Goal: Task Accomplishment & Management: Complete application form

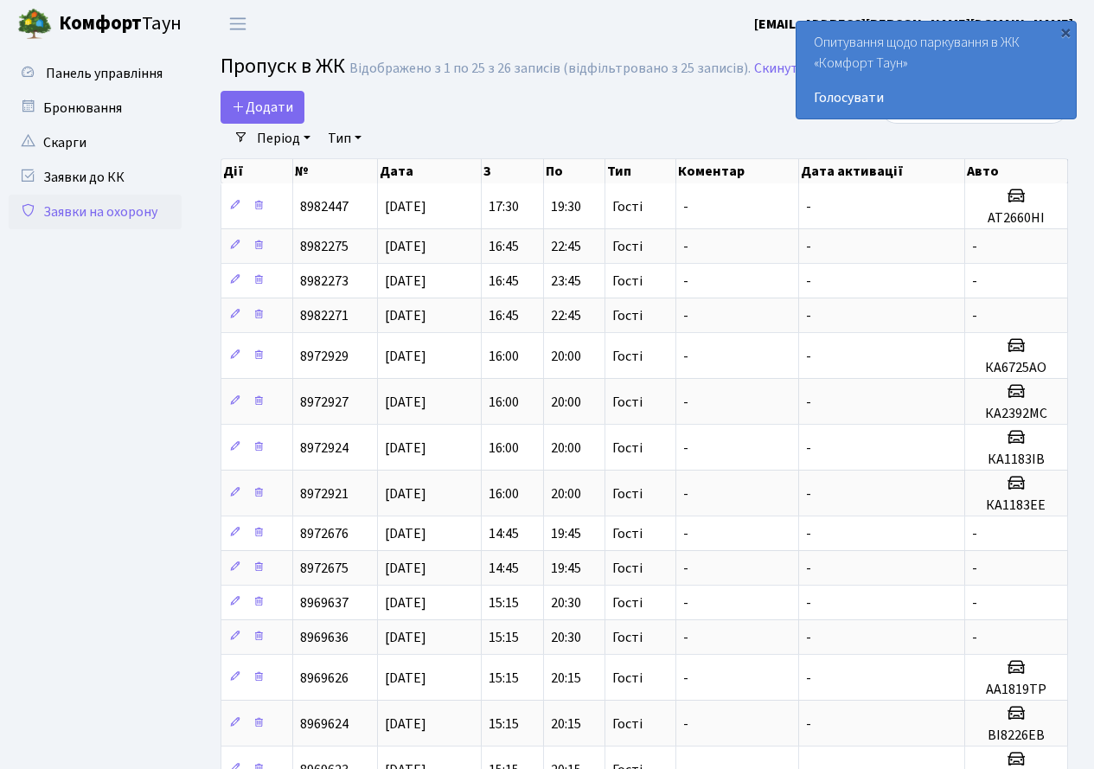
select select "25"
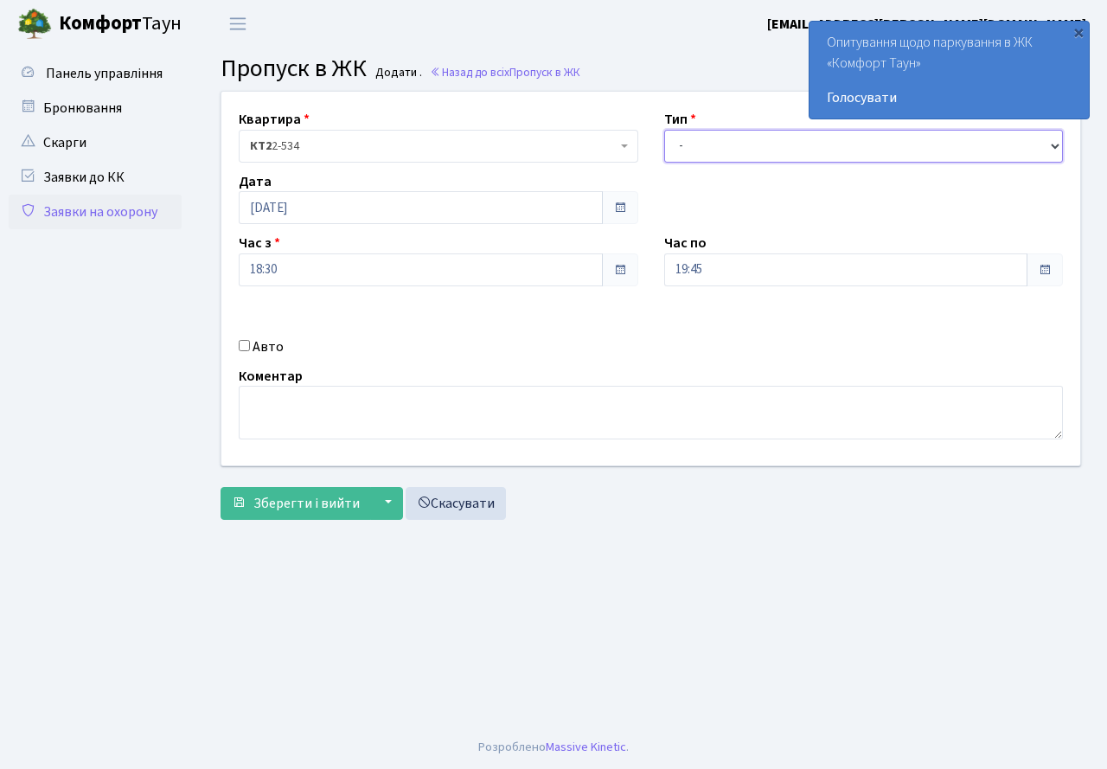
click at [748, 155] on select "- Доставка Таксі Гості Сервіс" at bounding box center [864, 146] width 400 height 33
select select "3"
click at [664, 130] on select "- Доставка Таксі Гості Сервіс" at bounding box center [864, 146] width 400 height 33
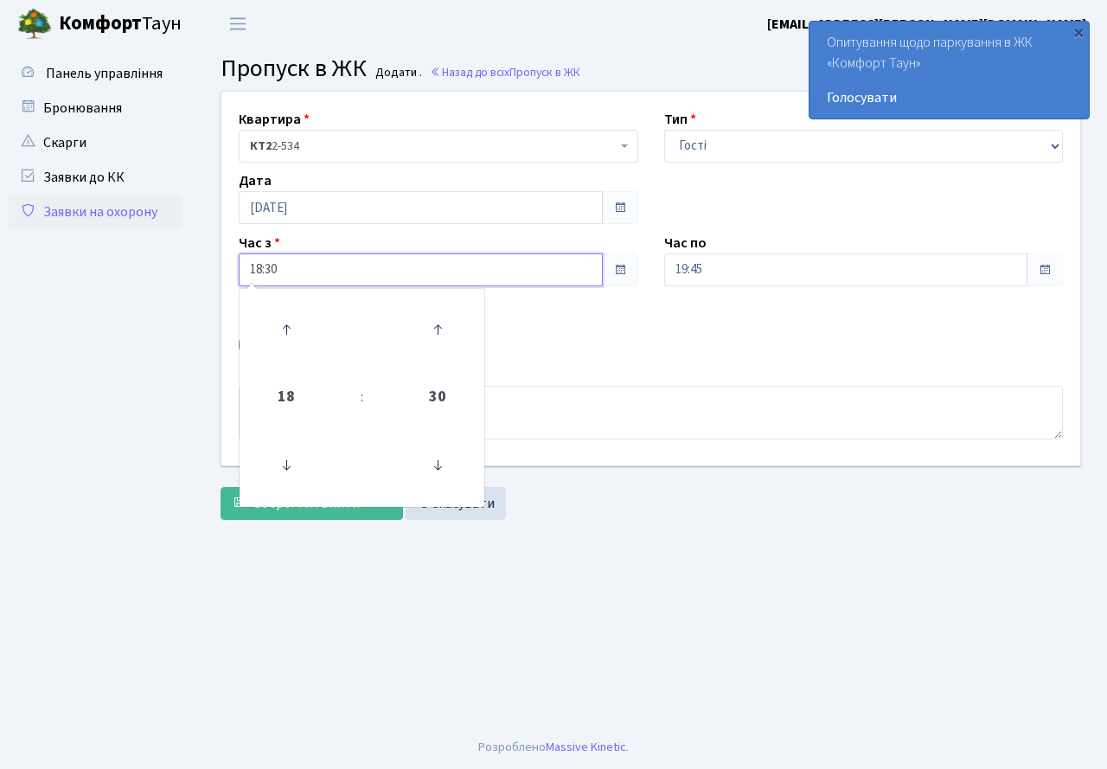
click at [329, 259] on input "18:30" at bounding box center [421, 269] width 364 height 33
click at [727, 272] on input "19:45" at bounding box center [846, 269] width 364 height 33
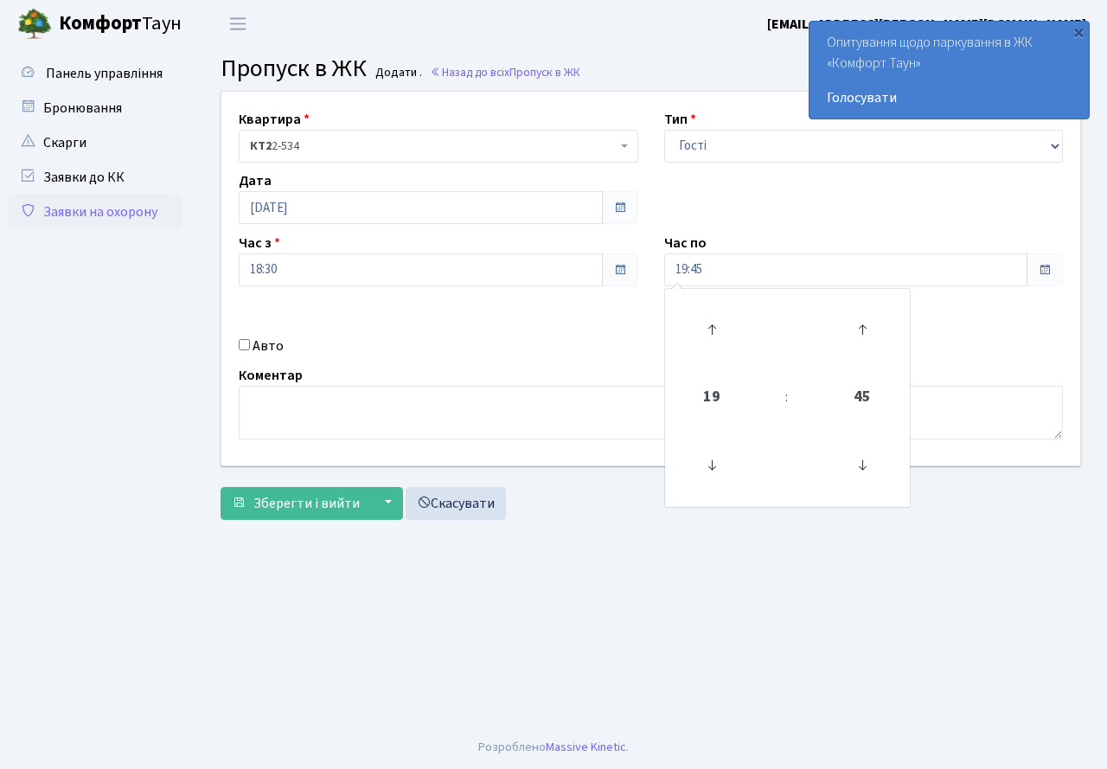
click at [245, 347] on input "Авто" at bounding box center [244, 344] width 11 height 11
checkbox input "true"
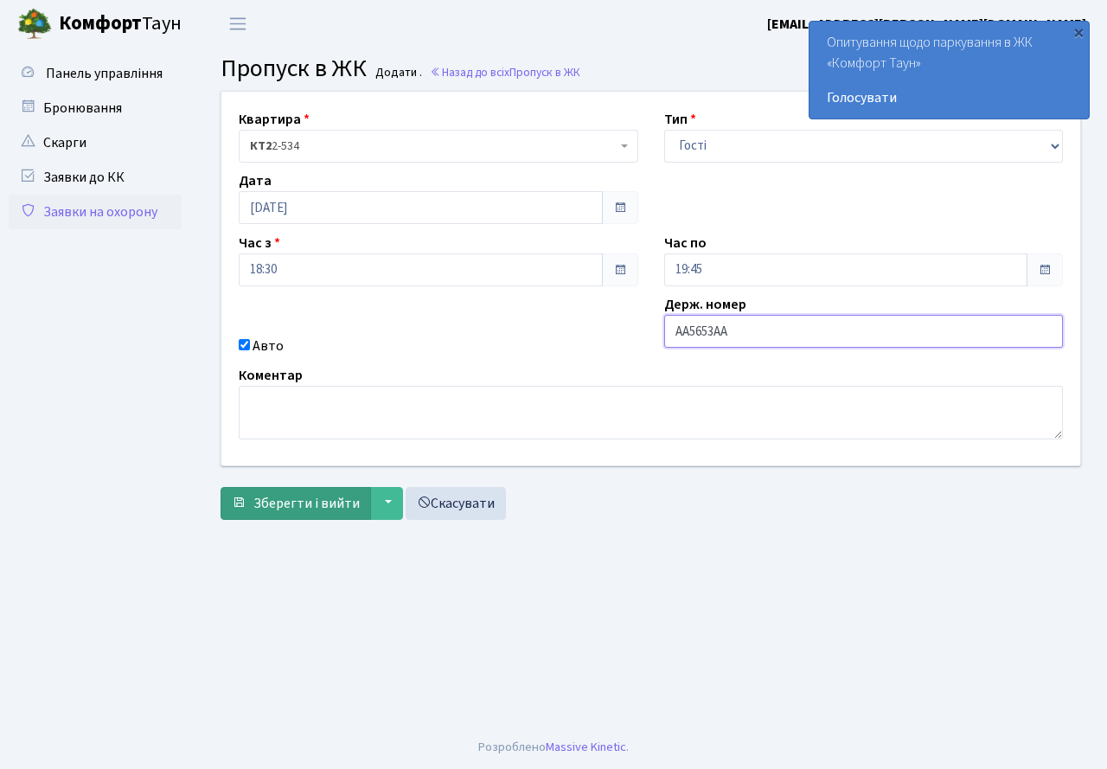
type input "AA5653AA"
click at [264, 511] on span "Зберегти і вийти" at bounding box center [306, 503] width 106 height 19
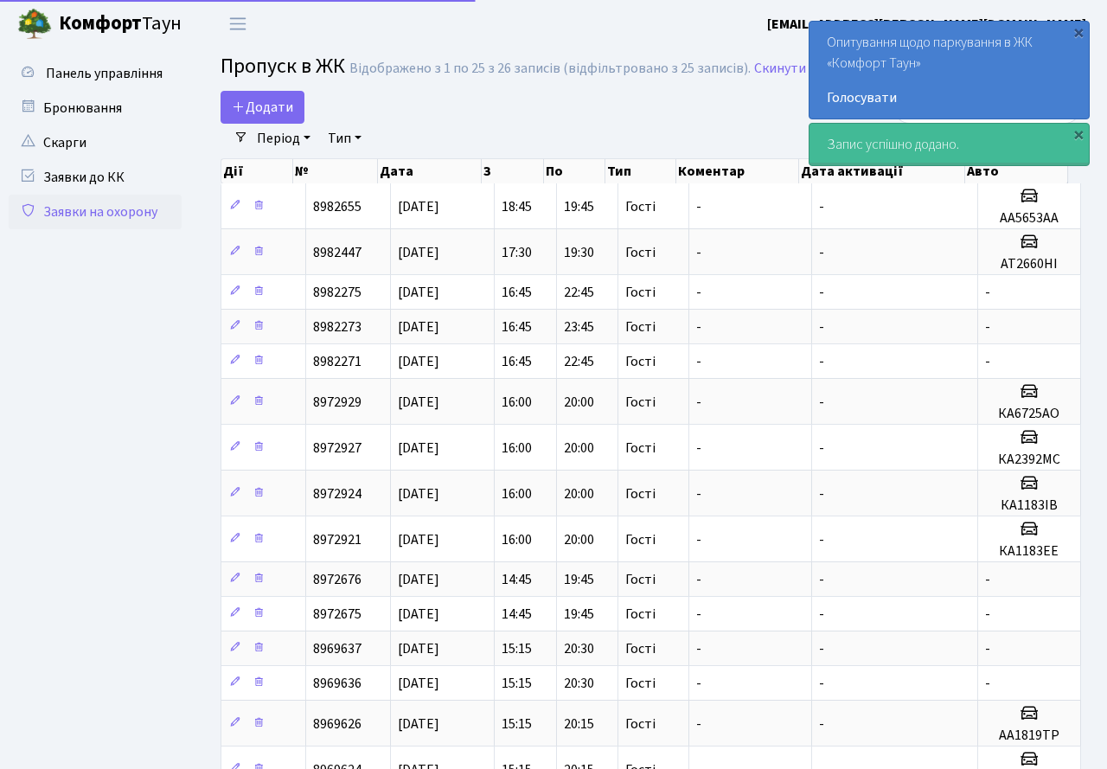
select select "25"
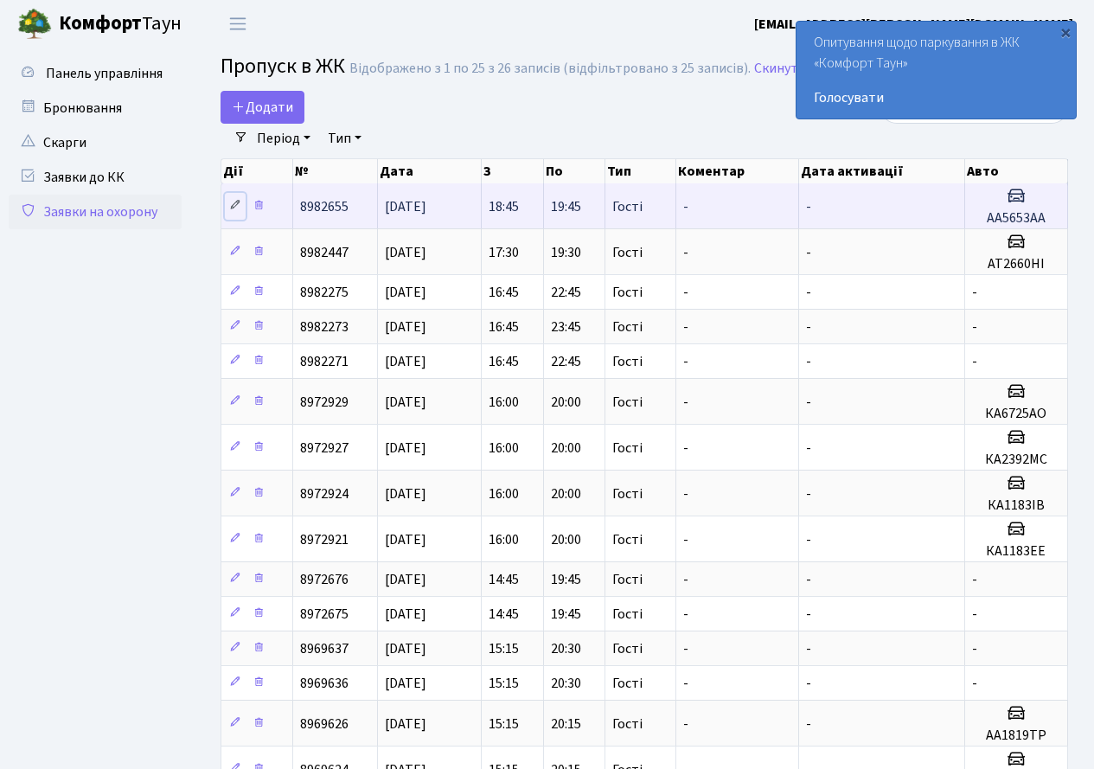
click at [235, 209] on icon at bounding box center [235, 205] width 12 height 12
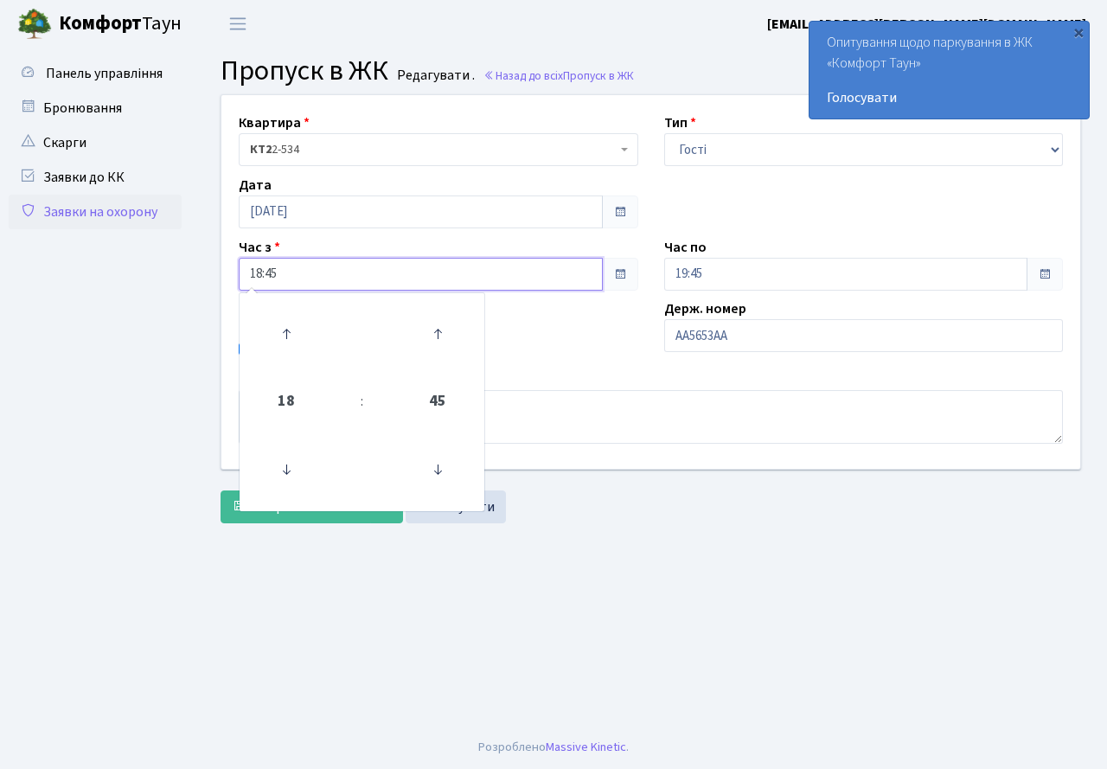
click at [288, 278] on input "18:45" at bounding box center [421, 274] width 364 height 33
click at [442, 445] on link at bounding box center [437, 469] width 51 height 62
click at [438, 463] on icon at bounding box center [437, 469] width 47 height 47
click at [438, 402] on span "15" at bounding box center [437, 401] width 47 height 47
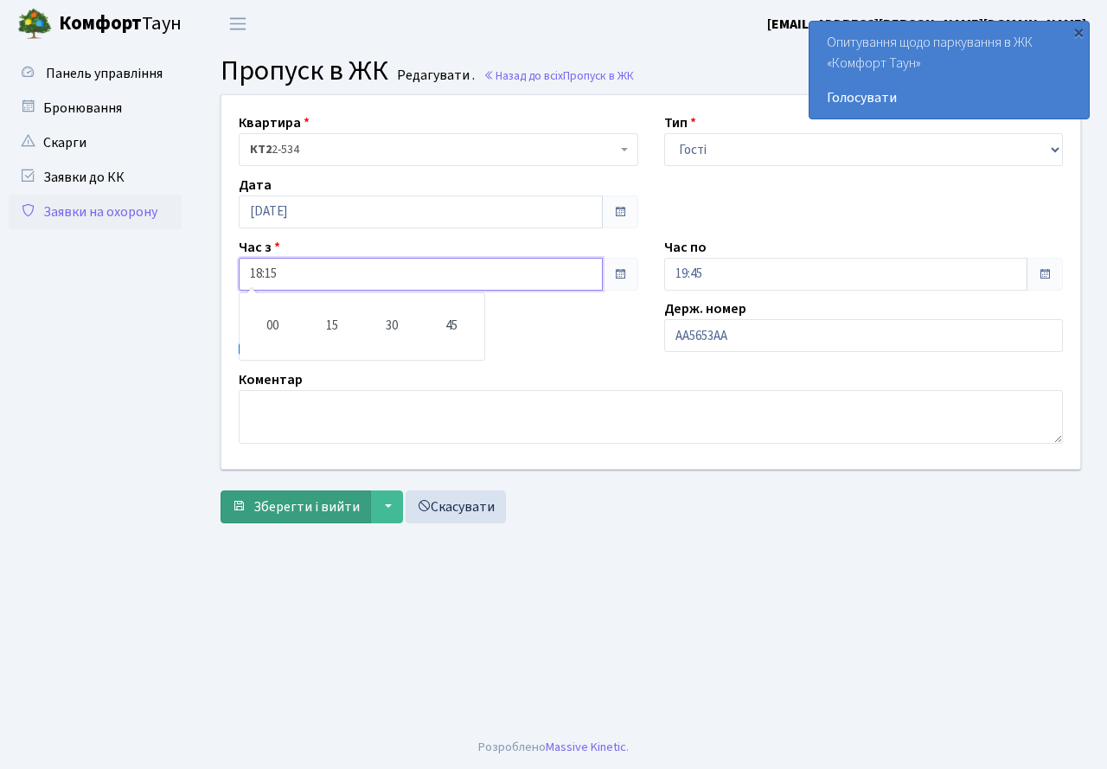
type input "18:15"
click at [266, 507] on span "Зберегти і вийти" at bounding box center [306, 506] width 106 height 19
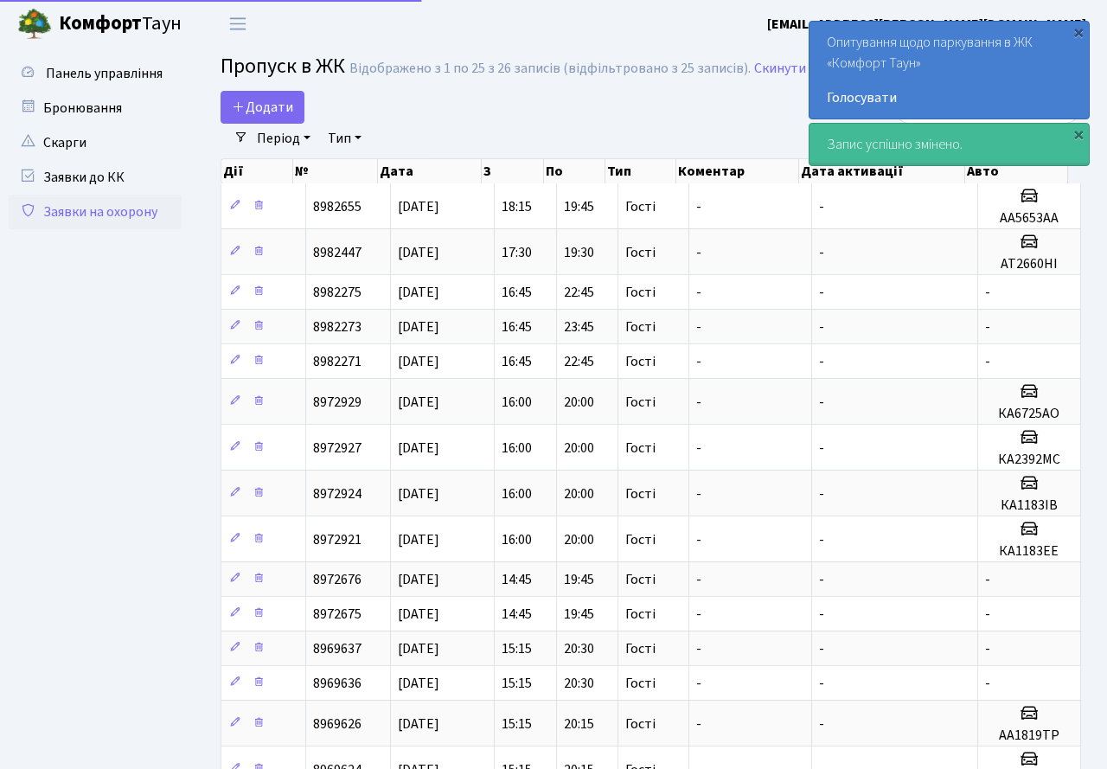
select select "25"
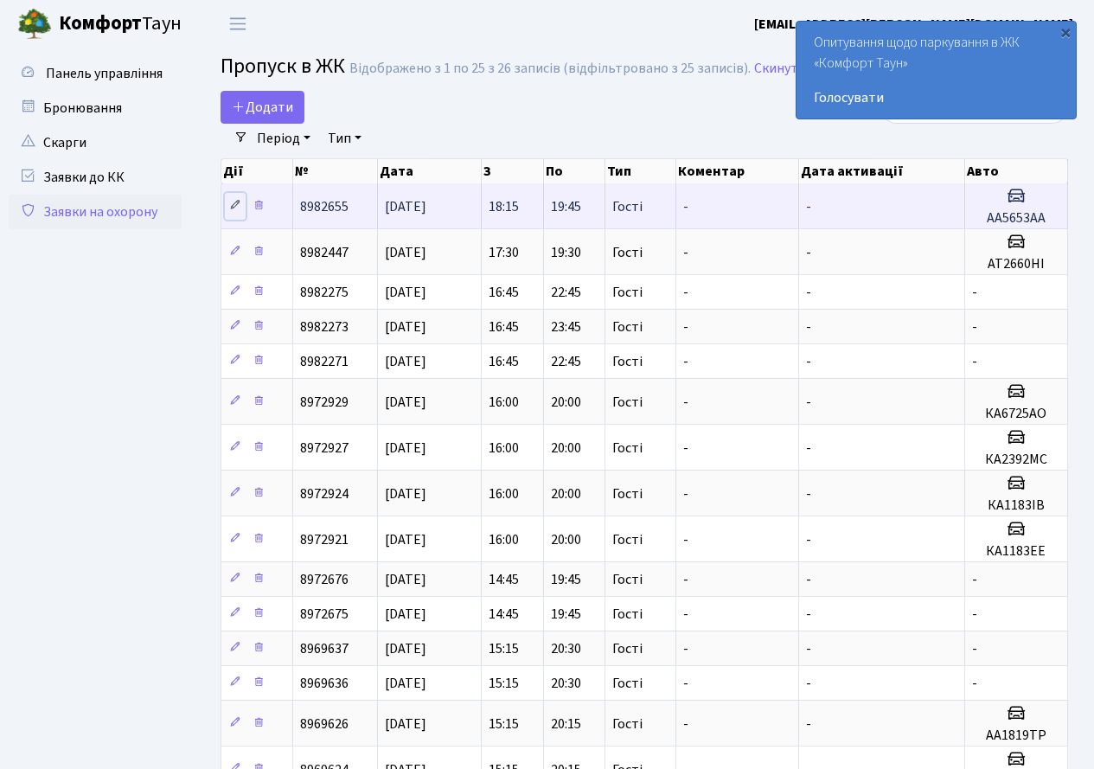
click at [235, 204] on icon at bounding box center [235, 205] width 12 height 12
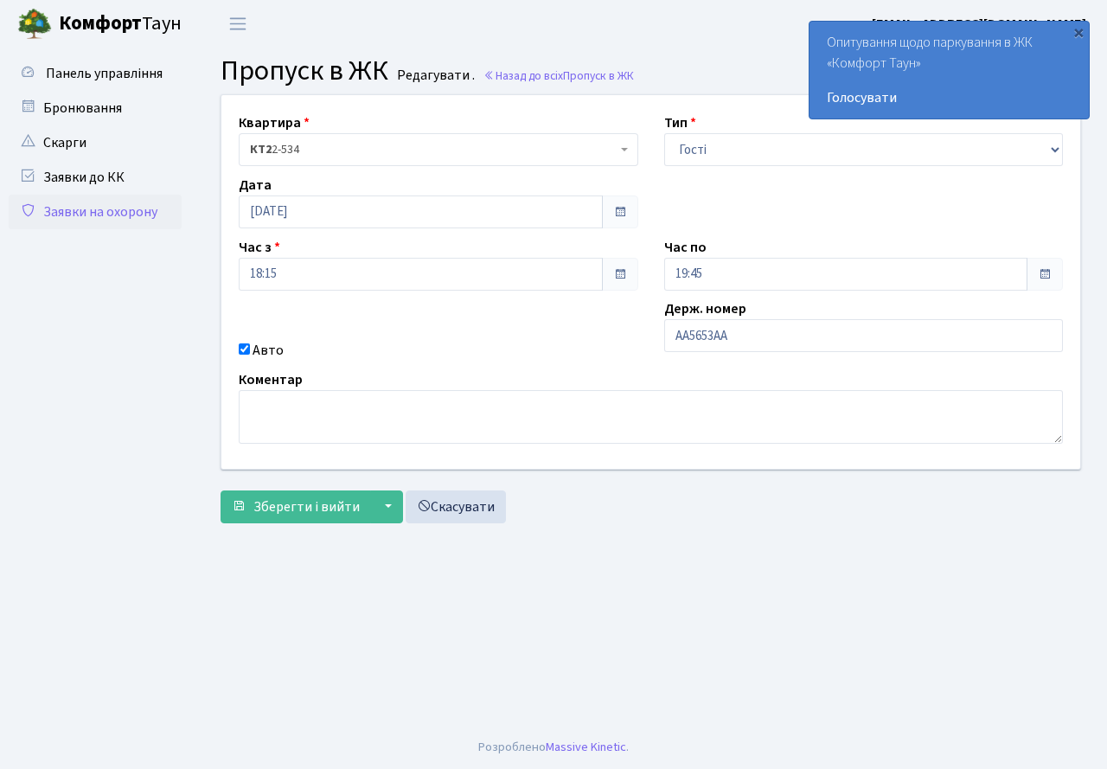
click at [754, 768] on footer "Розроблено Massive Kinetic ." at bounding box center [553, 747] width 1107 height 43
click at [318, 505] on span "Зберегти і вийти" at bounding box center [306, 506] width 106 height 19
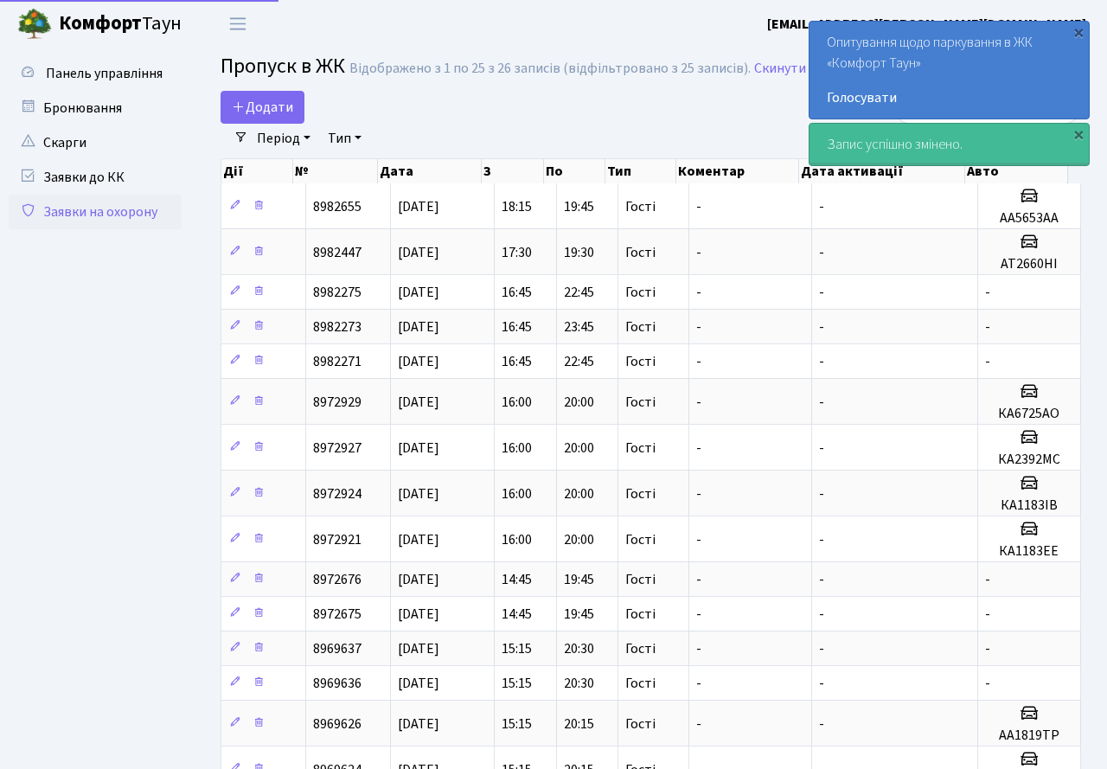
select select "25"
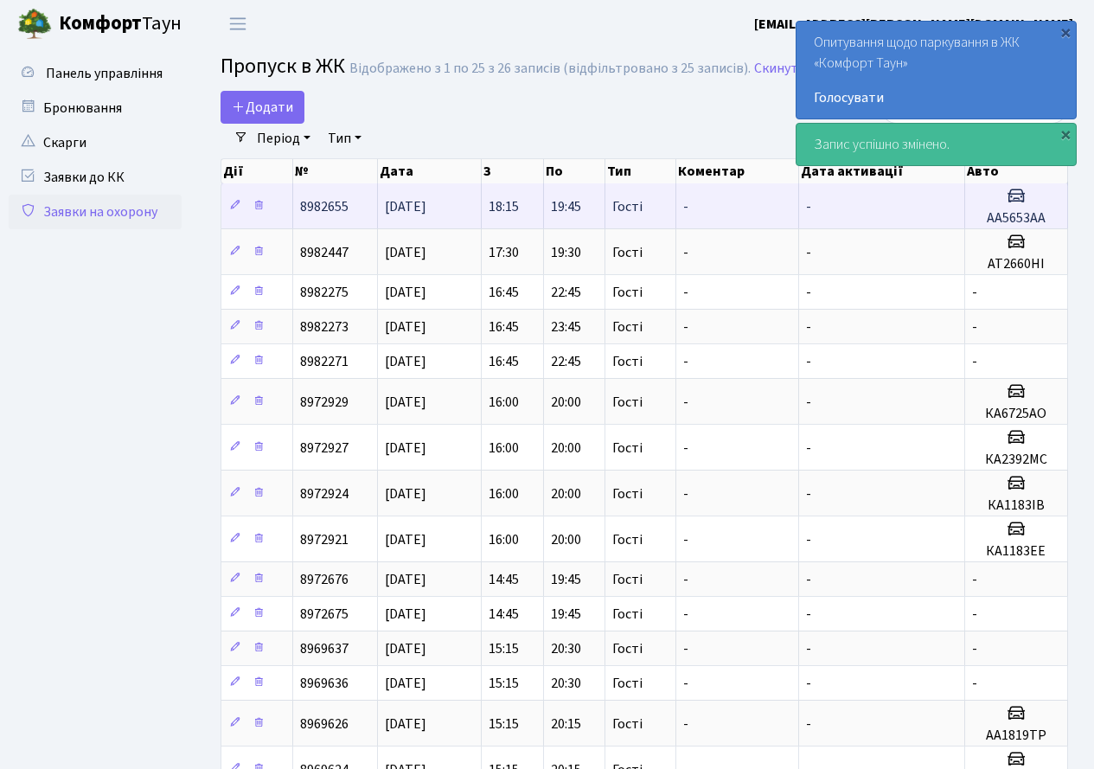
click at [314, 208] on span "8982655" at bounding box center [324, 206] width 48 height 19
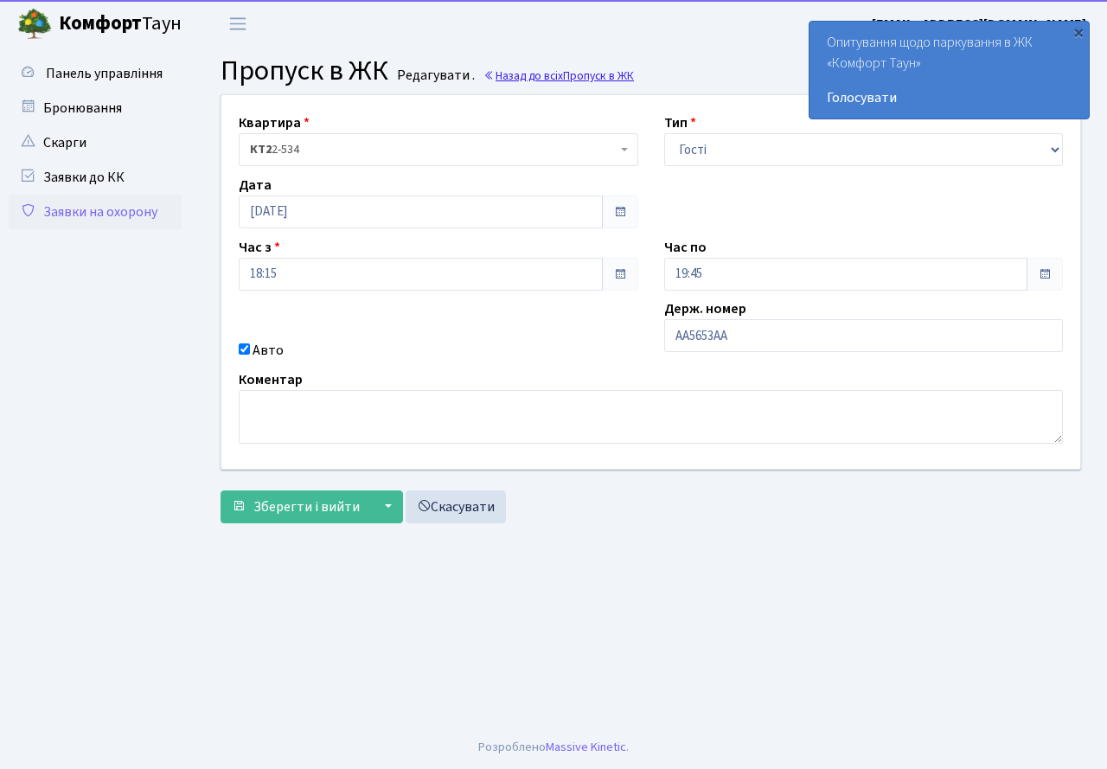
click at [585, 70] on span "Пропуск в ЖК" at bounding box center [598, 75] width 71 height 16
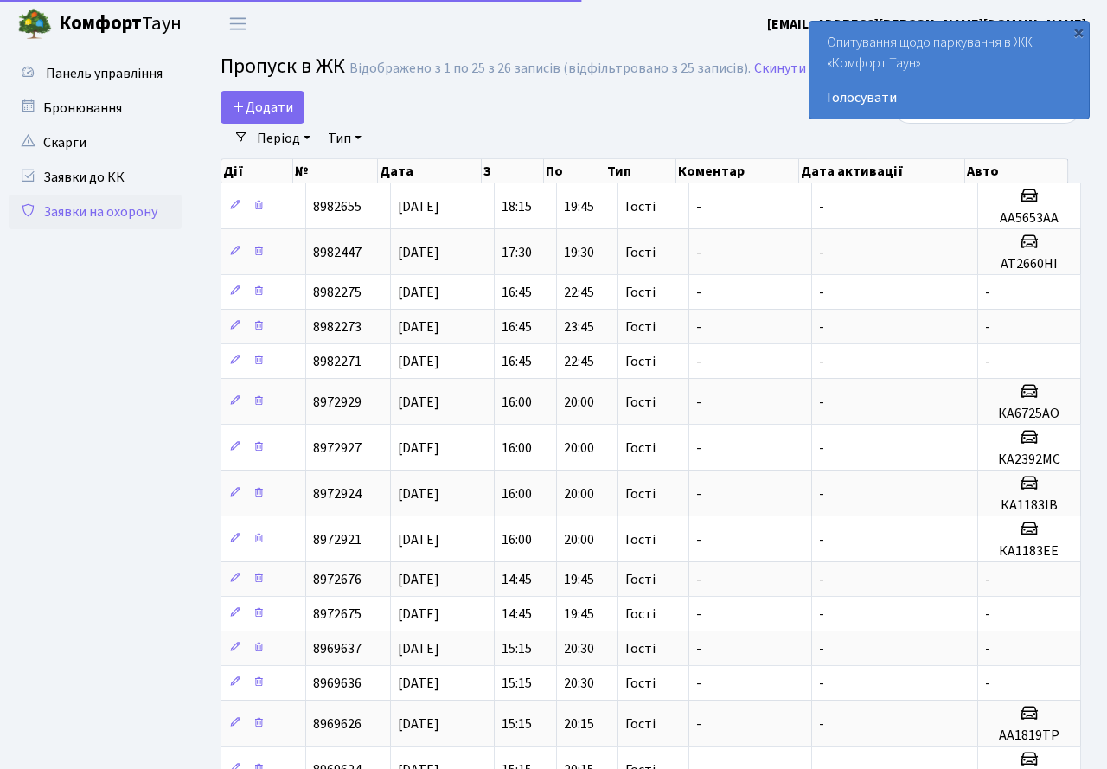
select select "25"
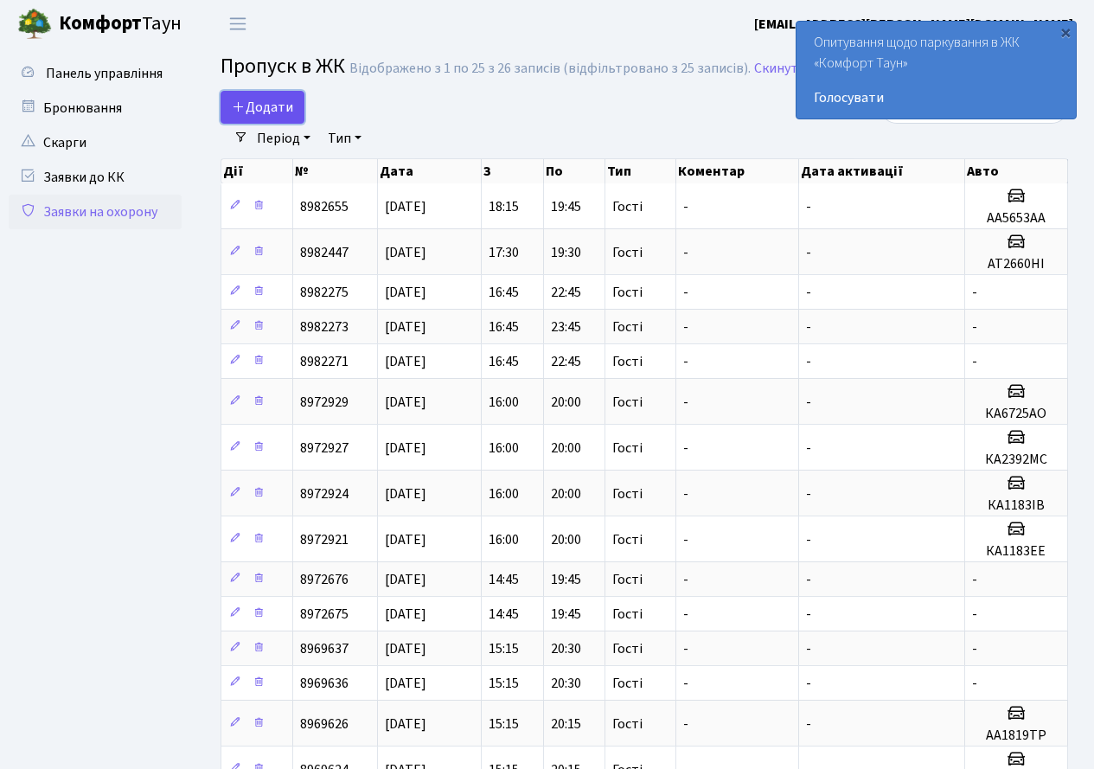
click at [274, 110] on span "Додати" at bounding box center [262, 107] width 61 height 19
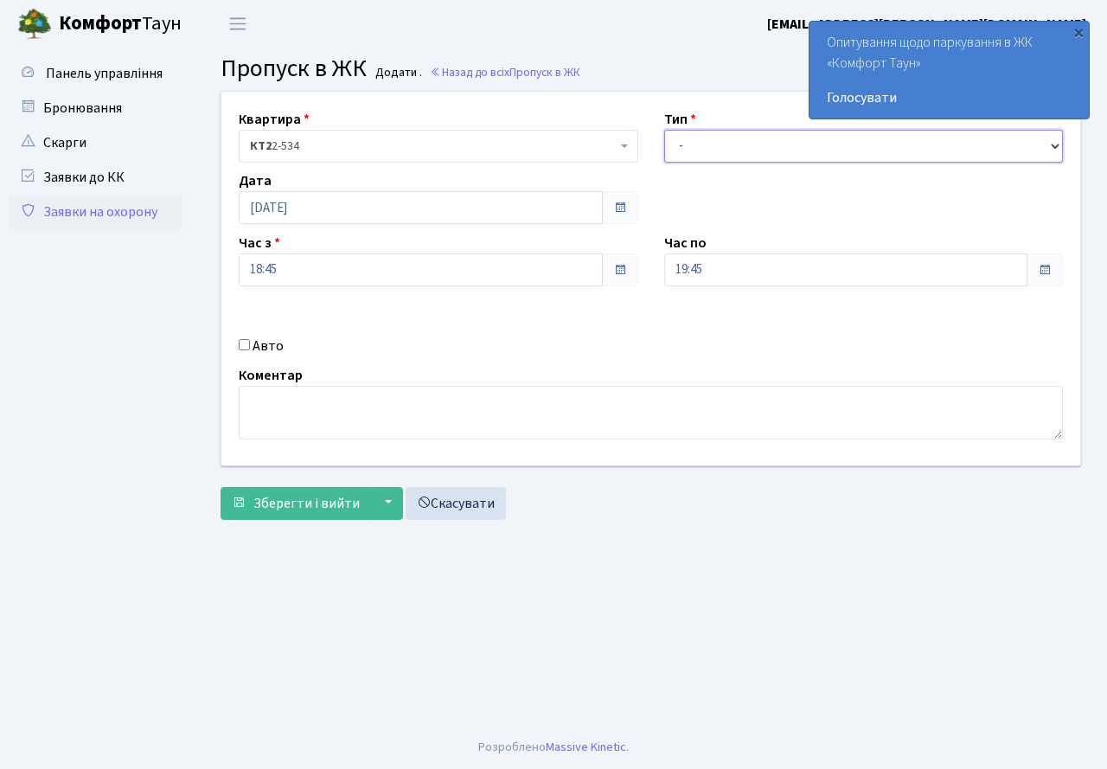
click at [758, 140] on select "- Доставка Таксі Гості Сервіс" at bounding box center [864, 146] width 400 height 33
select select "3"
click at [664, 130] on select "- Доставка Таксі Гості Сервіс" at bounding box center [864, 146] width 400 height 33
click at [341, 270] on input "18:45" at bounding box center [421, 269] width 364 height 33
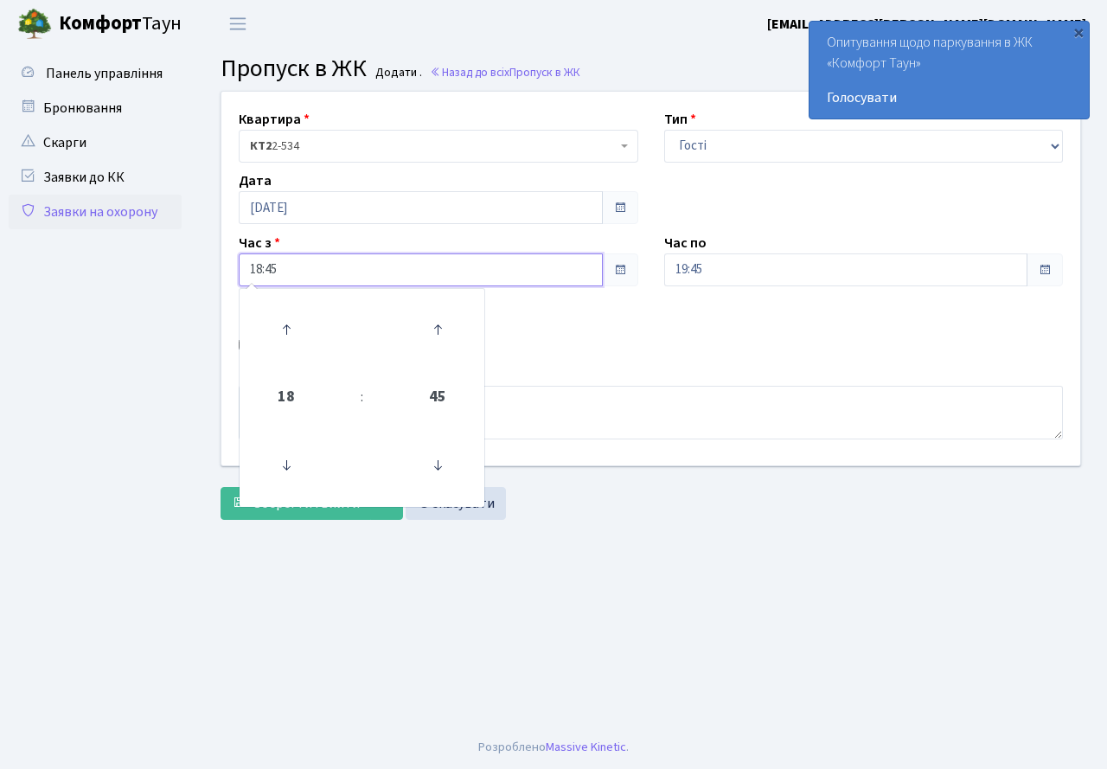
click at [341, 269] on input "18:45" at bounding box center [421, 269] width 364 height 33
click at [278, 398] on span "18" at bounding box center [286, 397] width 47 height 47
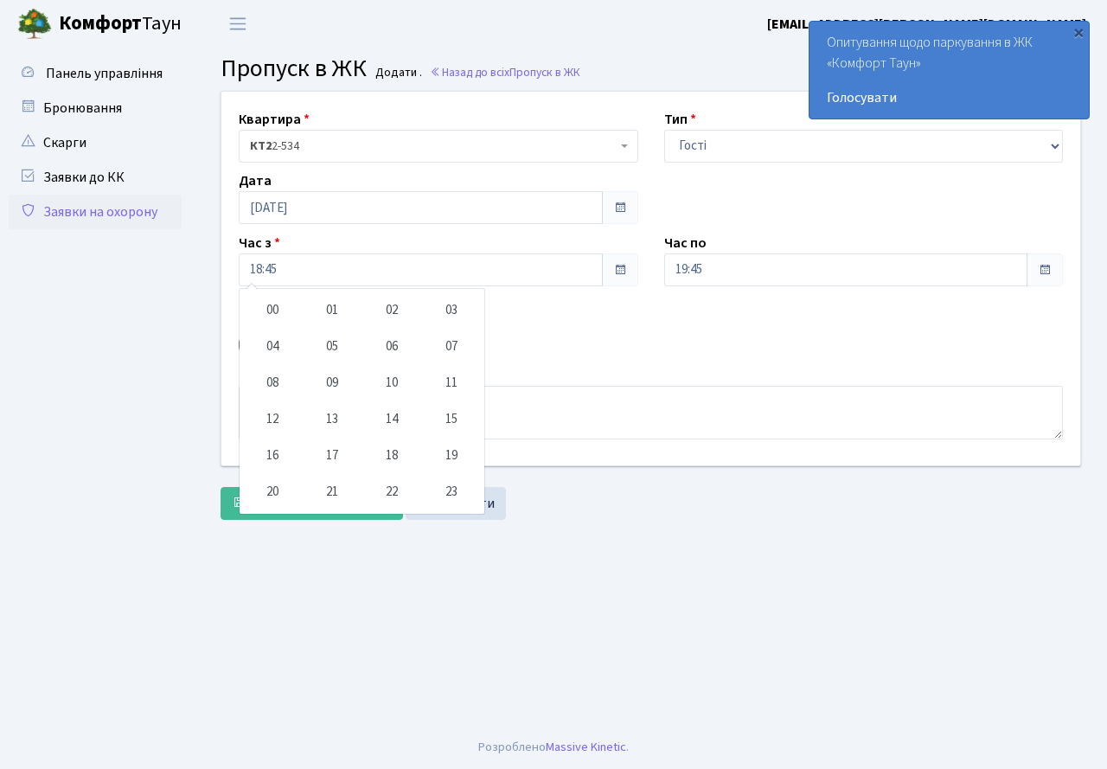
drag, startPoint x: 805, startPoint y: 496, endPoint x: 784, endPoint y: 698, distance: 202.6
click at [810, 514] on div "Зберегти і вийти ▼ Зберегти та продовжити редагування Зберегти та створити Скас…" at bounding box center [651, 503] width 861 height 33
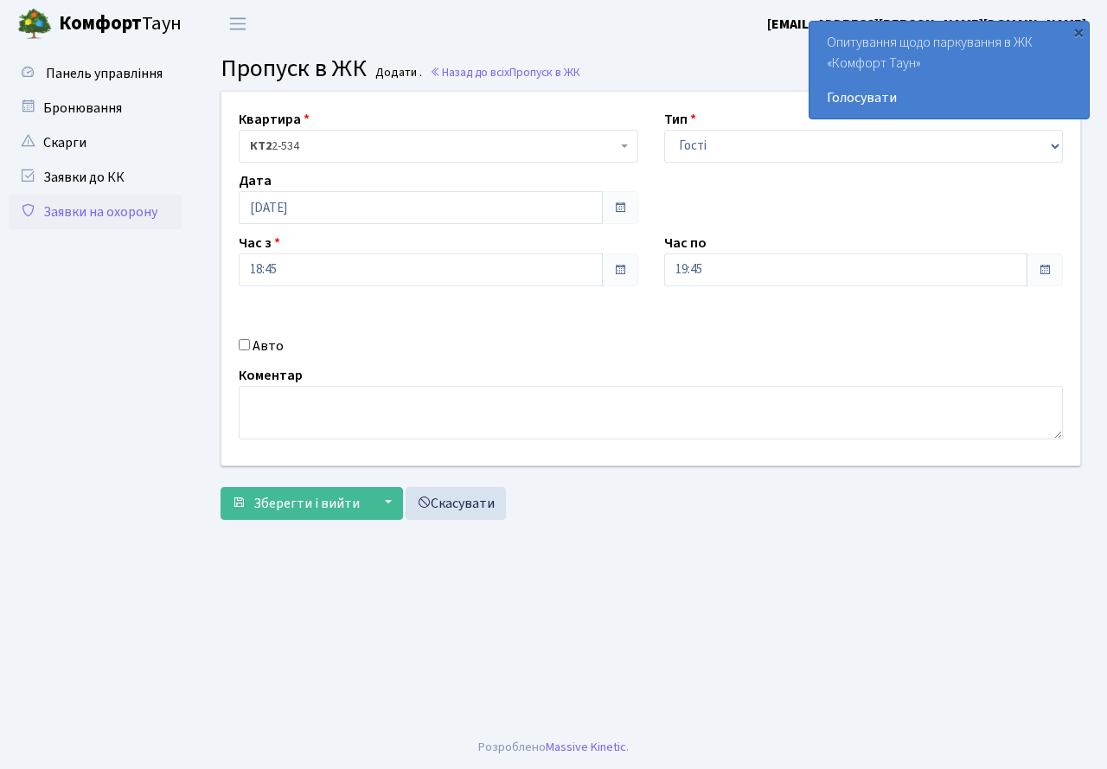
click at [244, 349] on input "Авто" at bounding box center [244, 344] width 11 height 11
checkbox input "true"
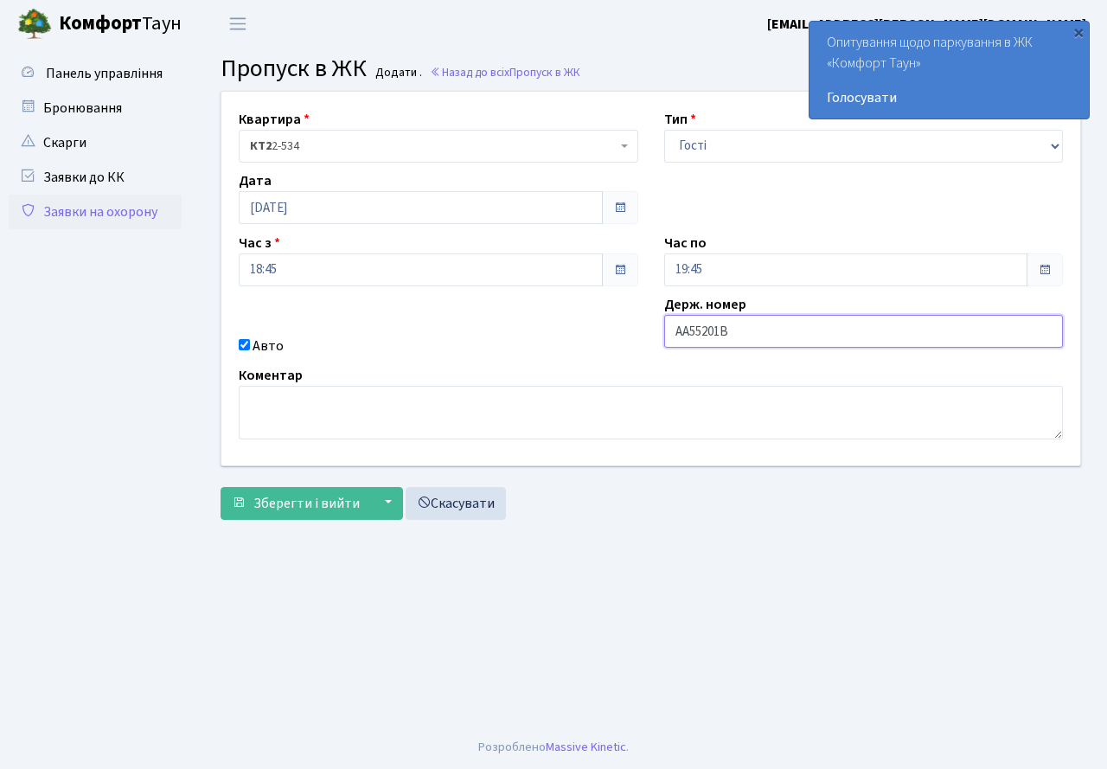
click at [702, 332] on input "АА55201В" at bounding box center [864, 331] width 400 height 33
click at [738, 342] on input "АА5201В" at bounding box center [864, 331] width 400 height 33
type input "АА5201ВВ"
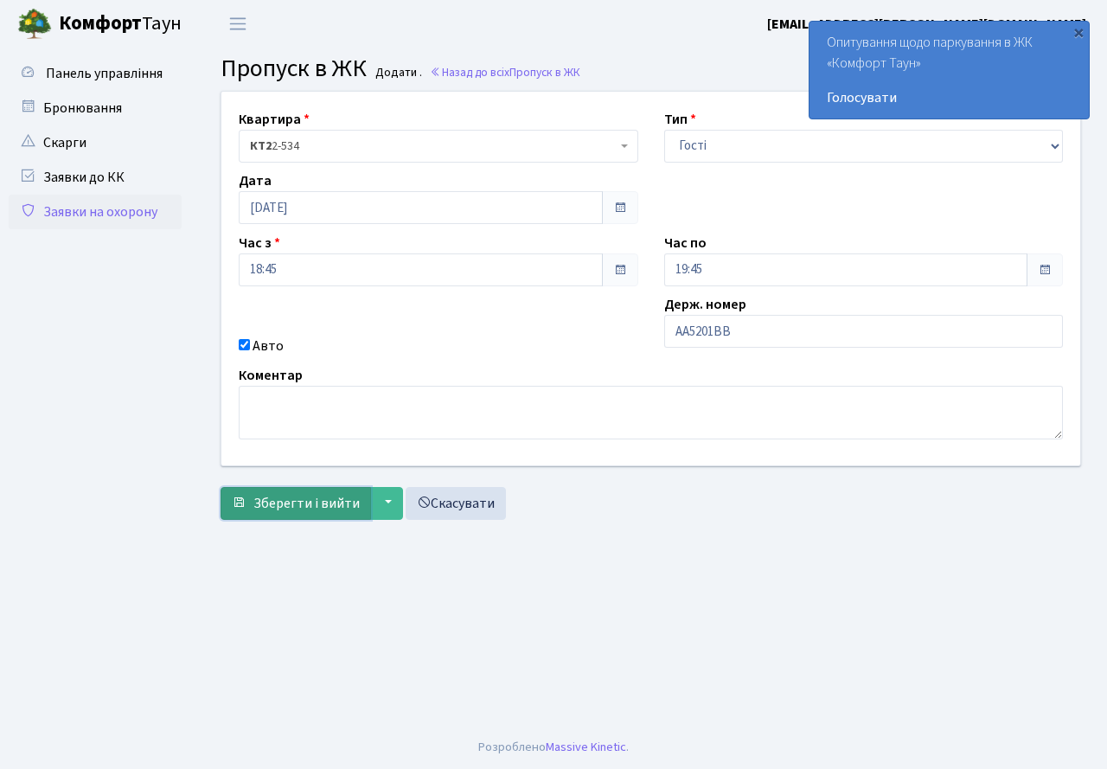
click at [305, 505] on span "Зберегти і вийти" at bounding box center [306, 503] width 106 height 19
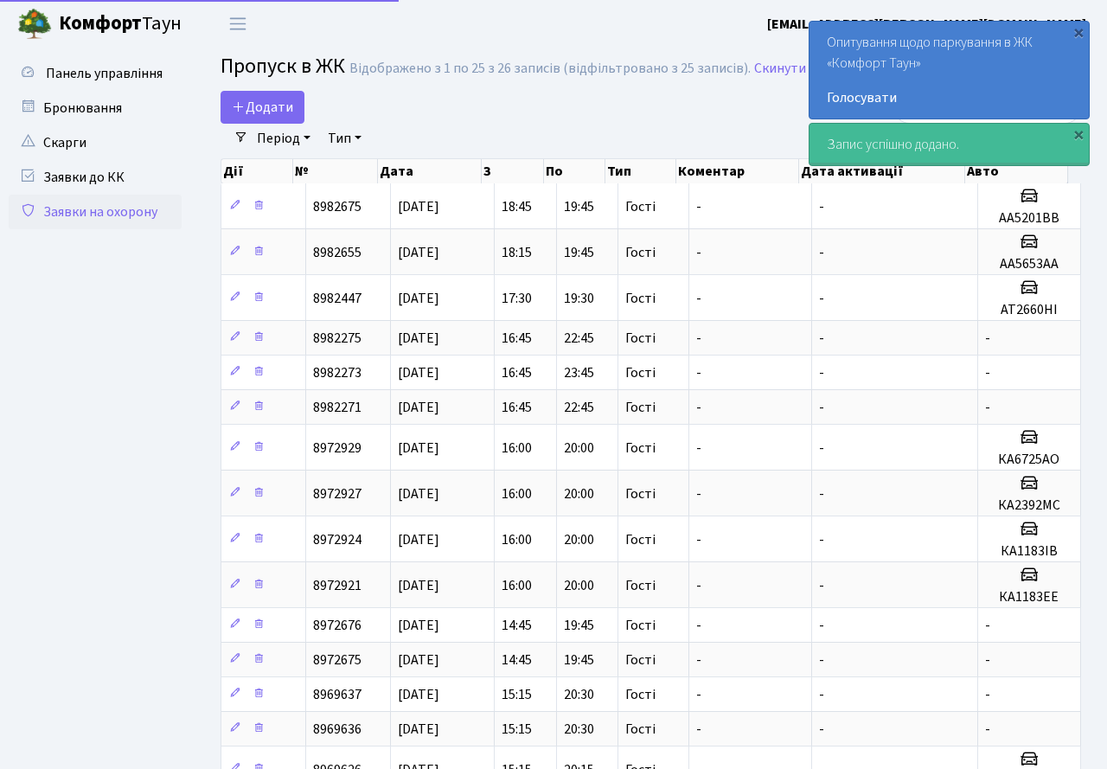
select select "25"
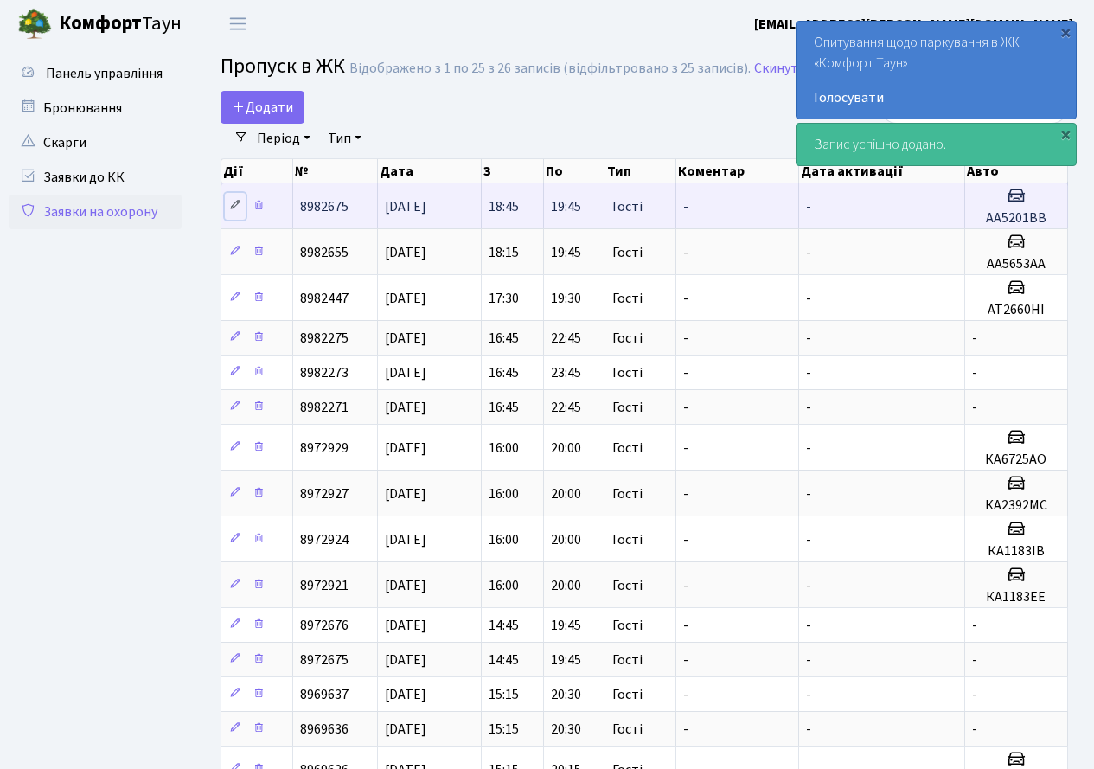
click at [230, 205] on icon at bounding box center [235, 205] width 12 height 12
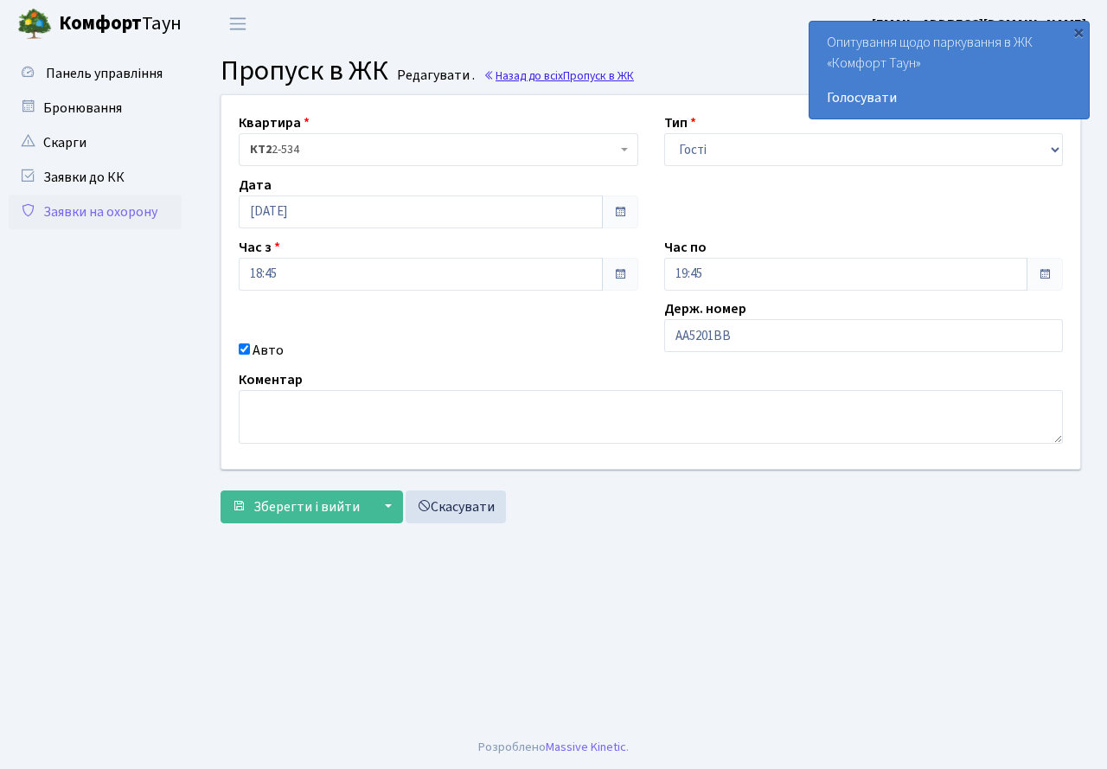
click at [553, 79] on link "Назад до всіх Пропуск в ЖК" at bounding box center [558, 75] width 150 height 16
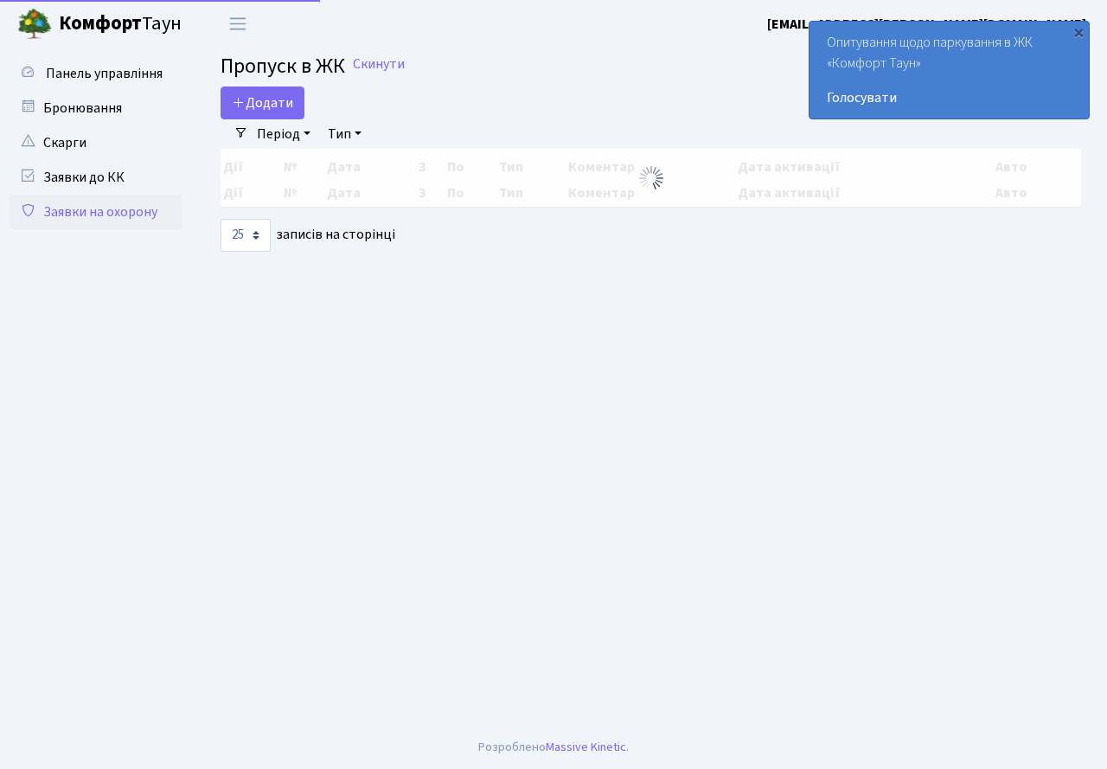
select select "25"
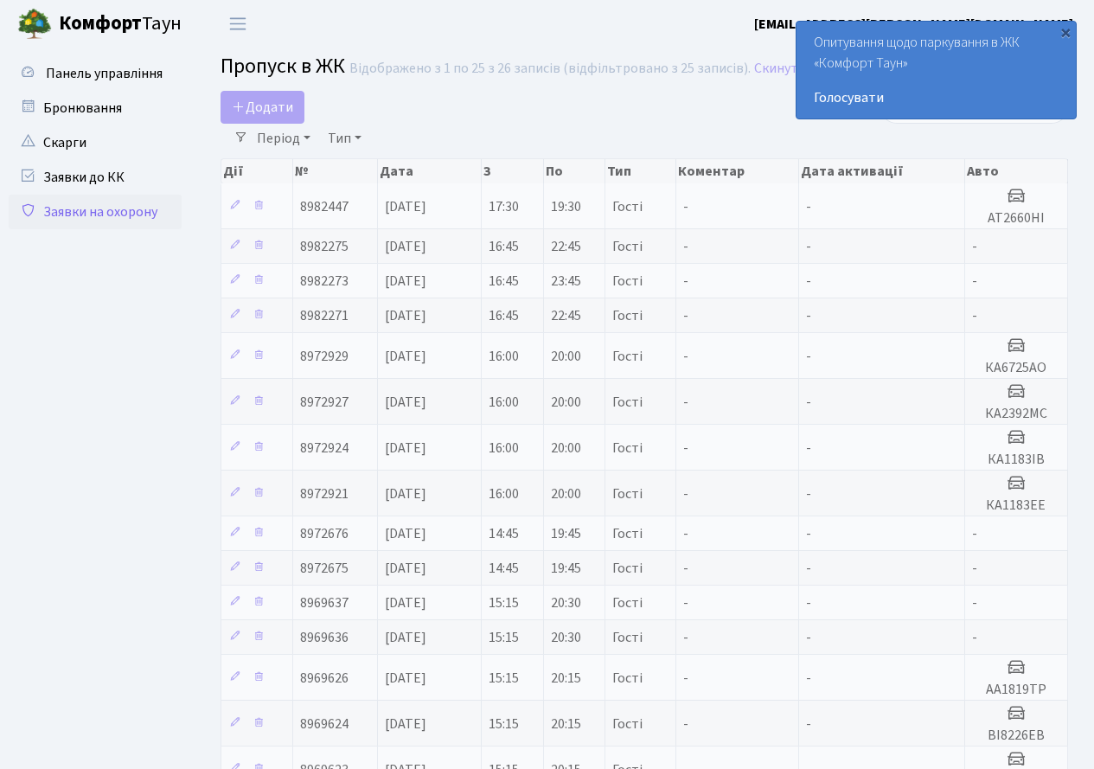
select select "25"
